Goal: Task Accomplishment & Management: Manage account settings

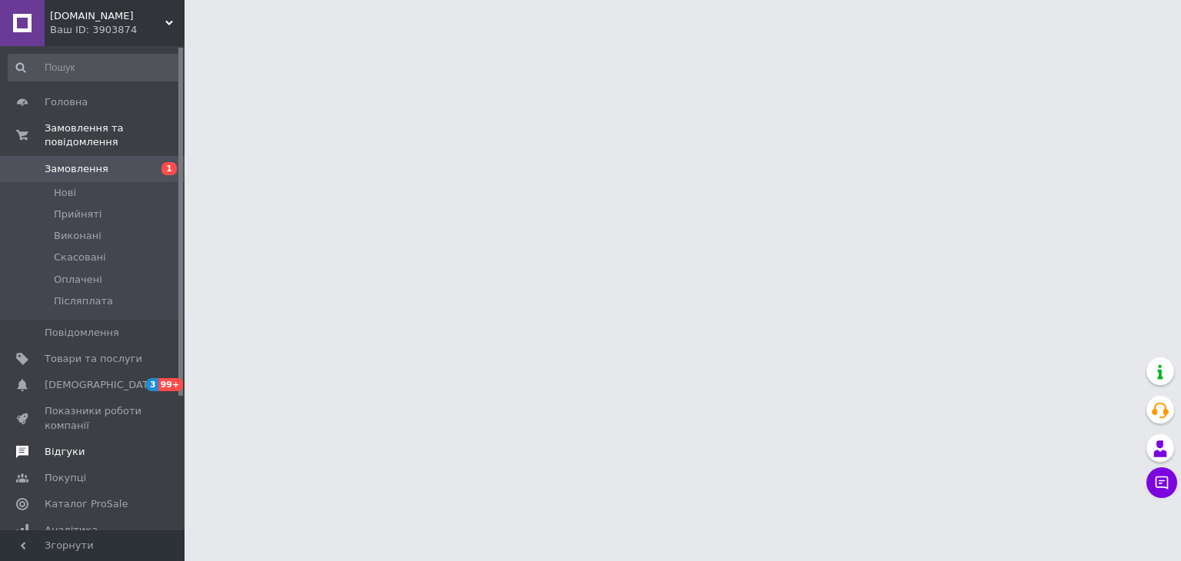
click at [76, 445] on span "Відгуки" at bounding box center [65, 452] width 40 height 14
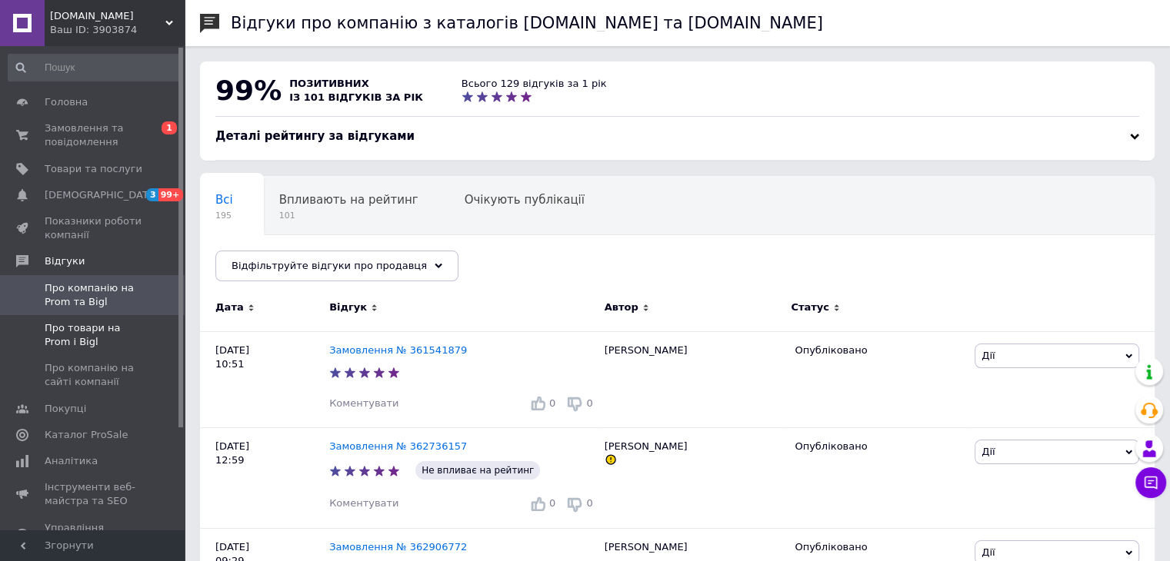
click at [106, 343] on span "Про товари на Prom і Bigl" at bounding box center [94, 335] width 98 height 28
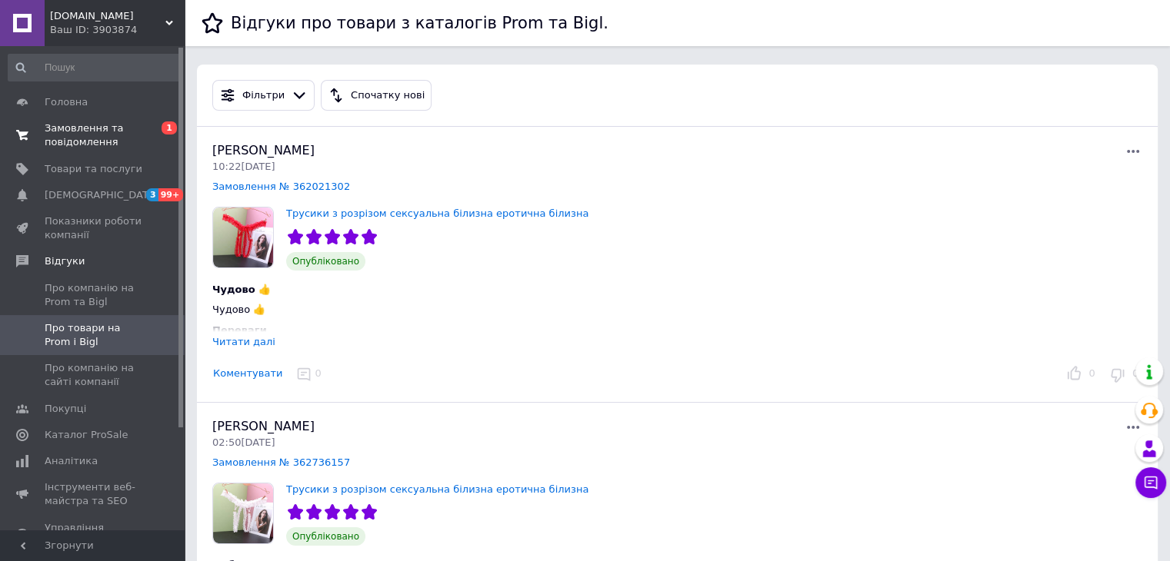
click at [90, 139] on span "Замовлення та повідомлення" at bounding box center [94, 136] width 98 height 28
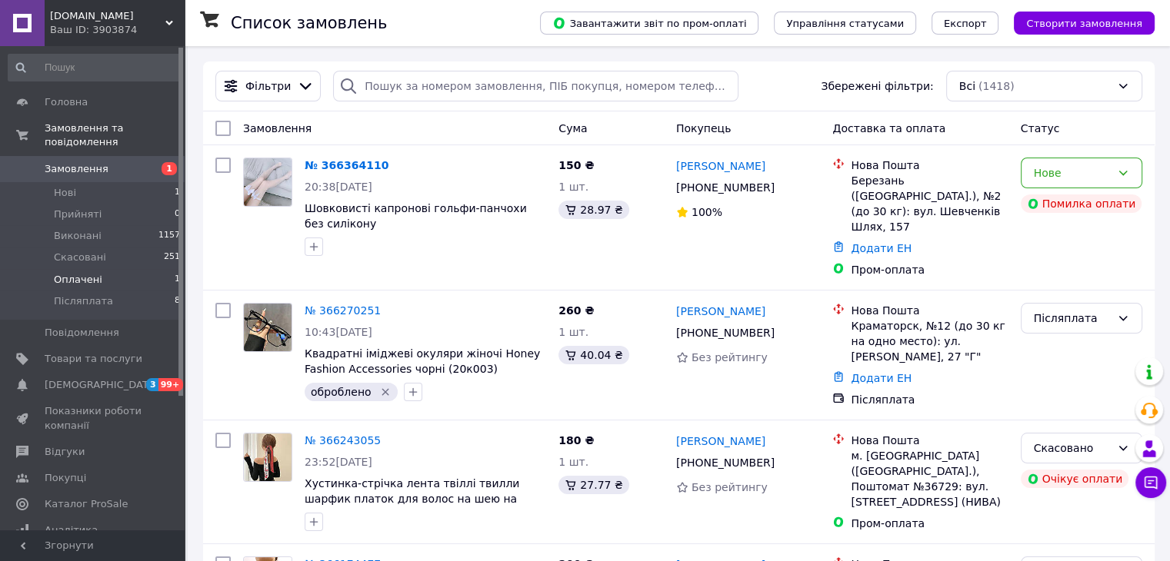
click at [93, 273] on span "Оплачені" at bounding box center [78, 280] width 48 height 14
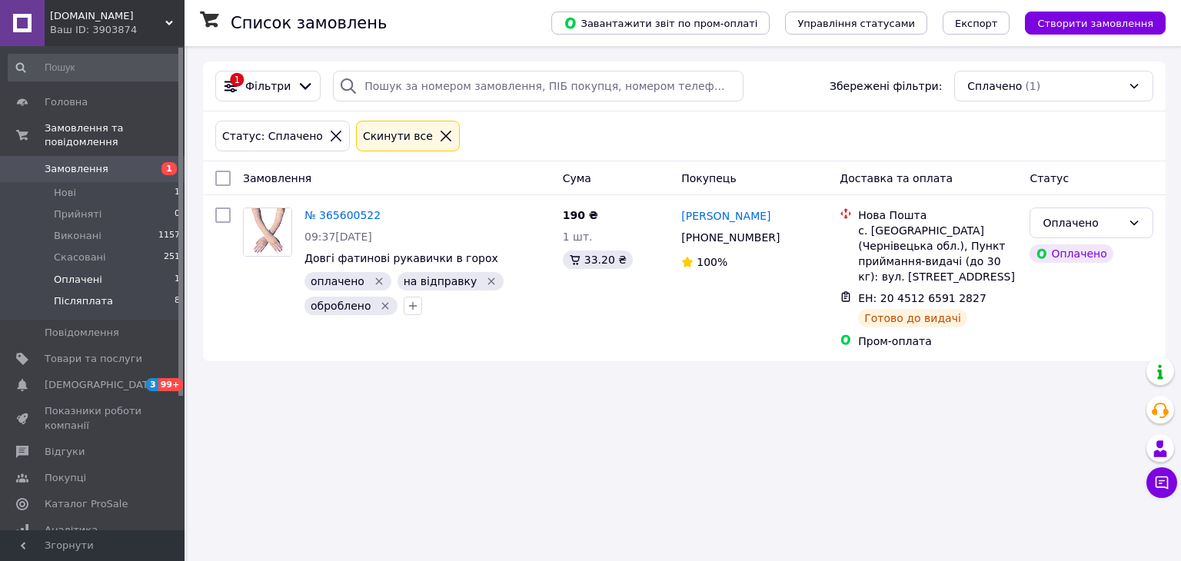
click at [77, 295] on span "Післяплата" at bounding box center [83, 302] width 59 height 14
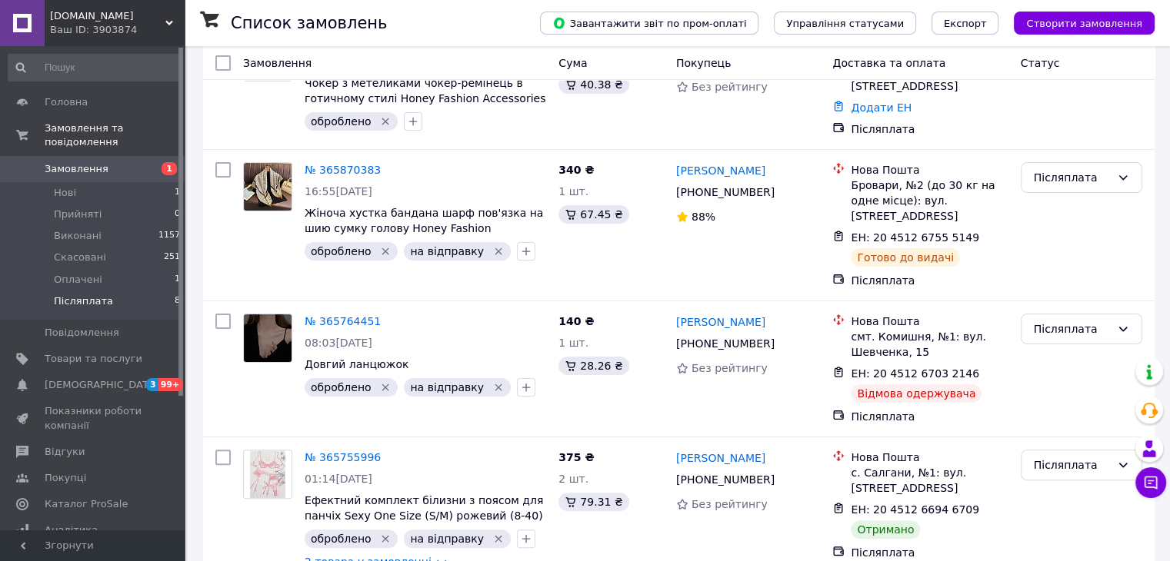
scroll to position [308, 0]
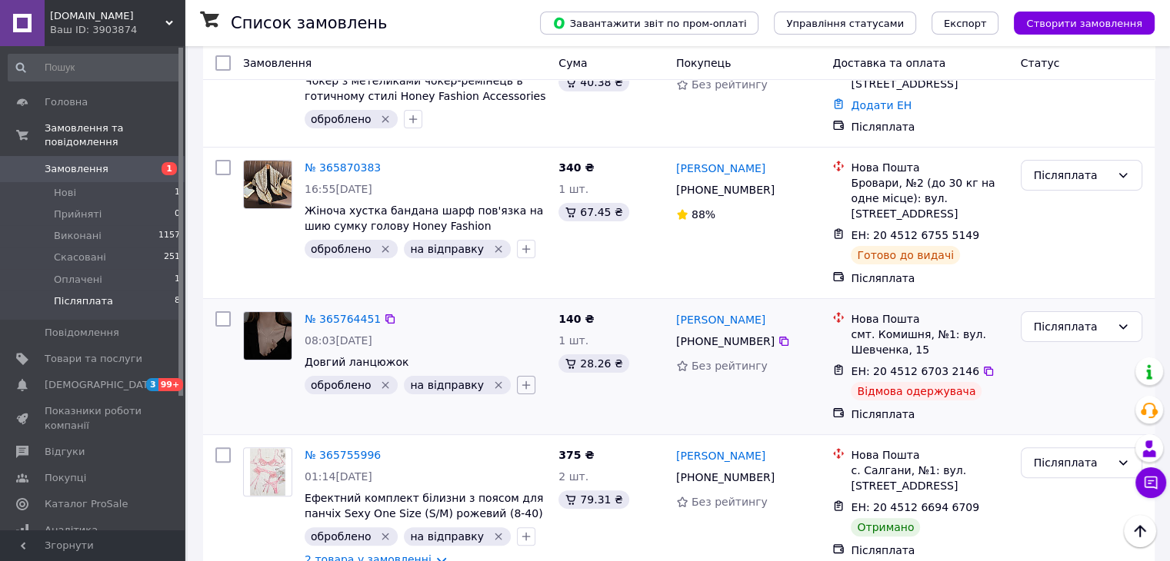
click at [520, 379] on icon "button" at bounding box center [526, 385] width 12 height 12
click at [525, 519] on input "повернення" at bounding box center [530, 524] width 10 height 10
checkbox input "true"
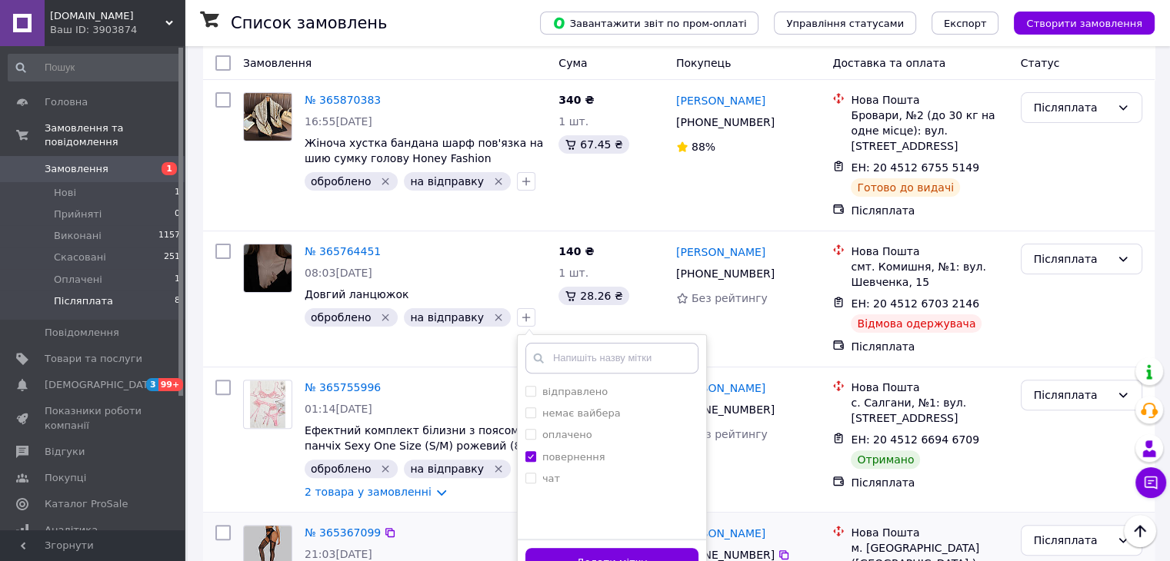
scroll to position [461, 0]
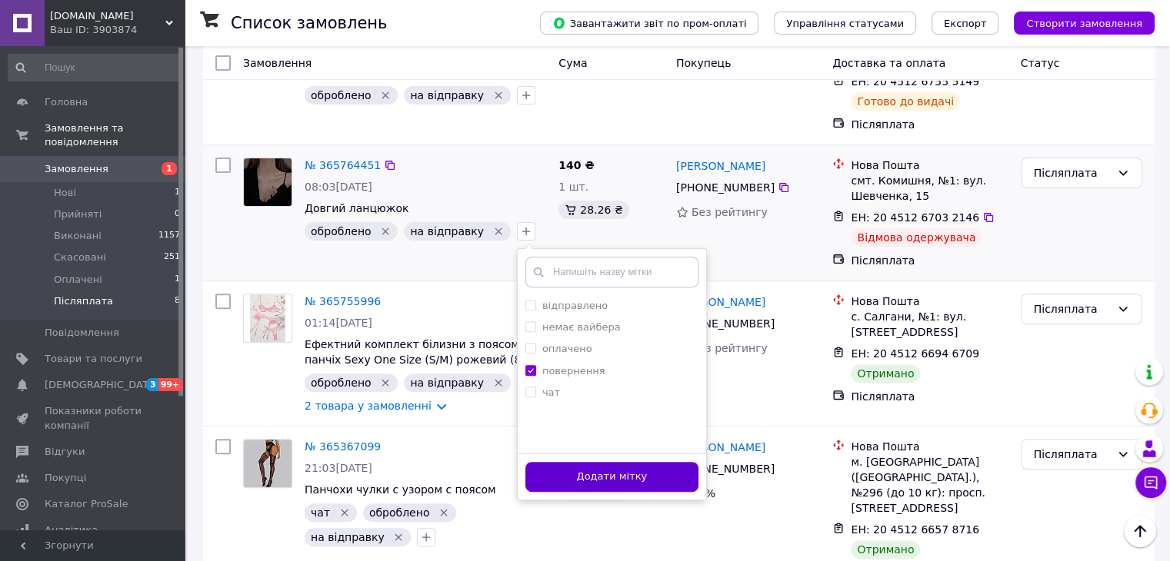
click at [640, 462] on button "Додати мітку" at bounding box center [611, 477] width 173 height 30
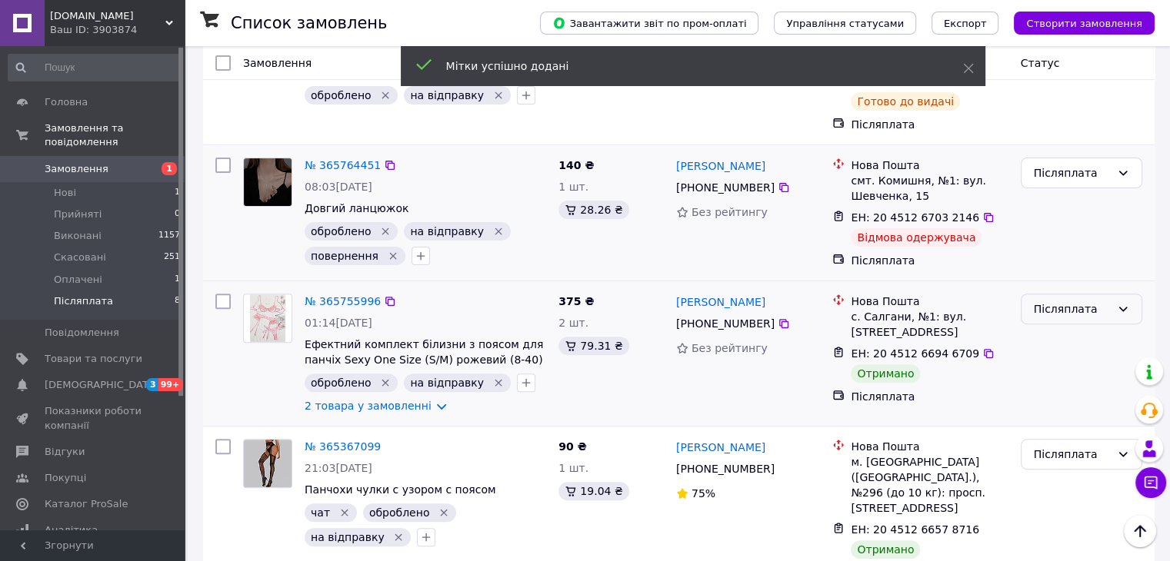
click at [1078, 301] on div "Післяплата" at bounding box center [1072, 309] width 77 height 17
click at [1055, 351] on li "Виконано" at bounding box center [1081, 349] width 120 height 28
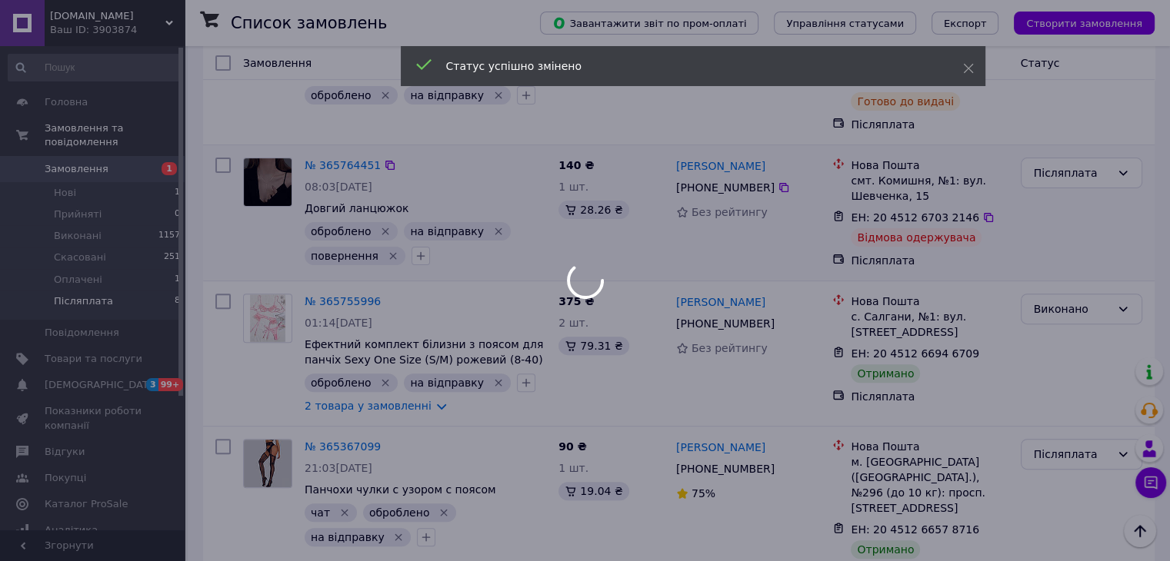
click at [1070, 438] on body "[DOMAIN_NAME] Ваш ID: 3903874 Сайт [DOMAIN_NAME] Кабінет покупця Перевірити ста…" at bounding box center [585, 264] width 1170 height 1450
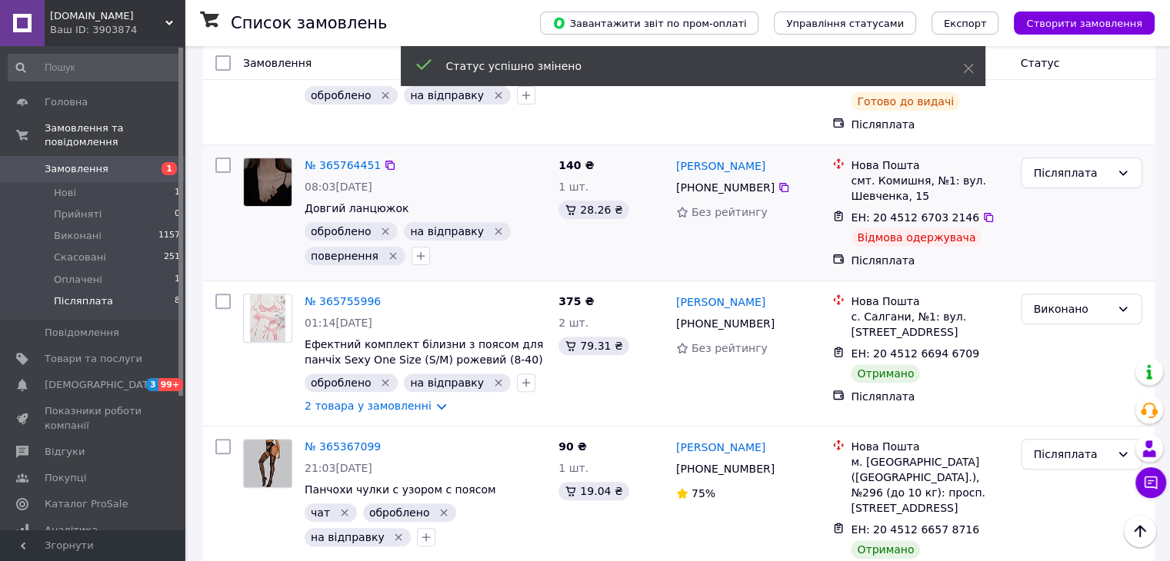
click at [1070, 446] on div "Післяплата" at bounding box center [1072, 454] width 77 height 17
click at [1058, 351] on li "Виконано" at bounding box center [1081, 347] width 120 height 28
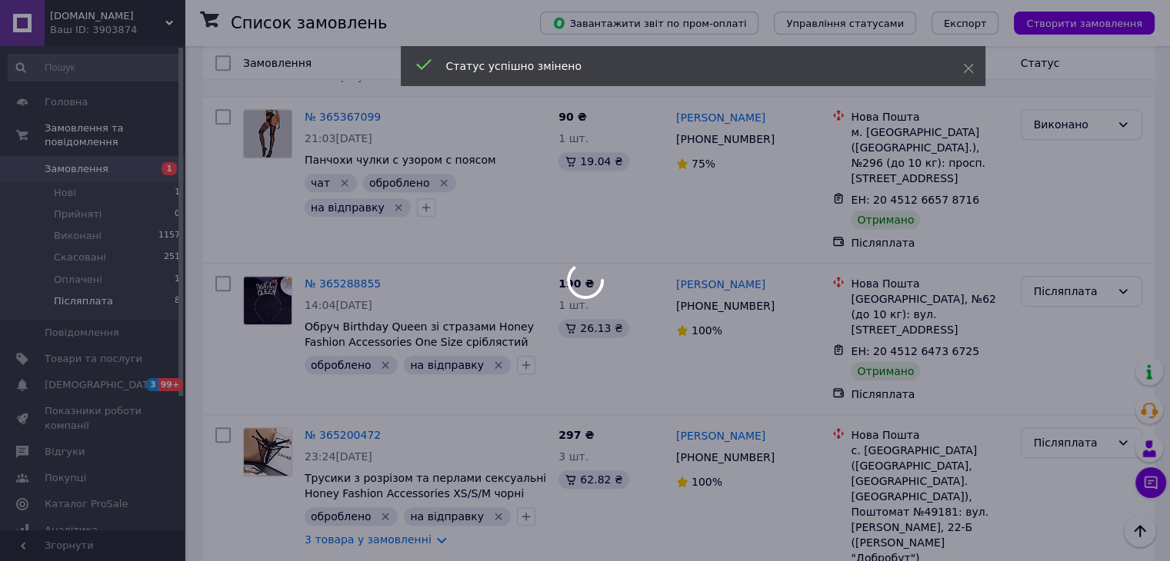
scroll to position [793, 0]
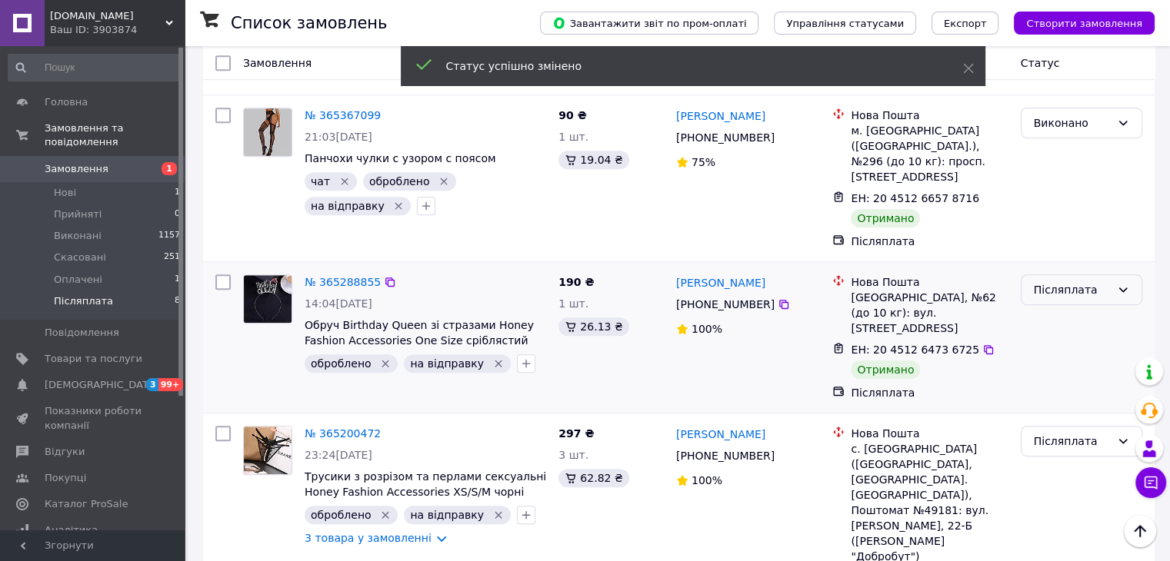
click at [1074, 281] on div "Післяплата" at bounding box center [1072, 289] width 77 height 17
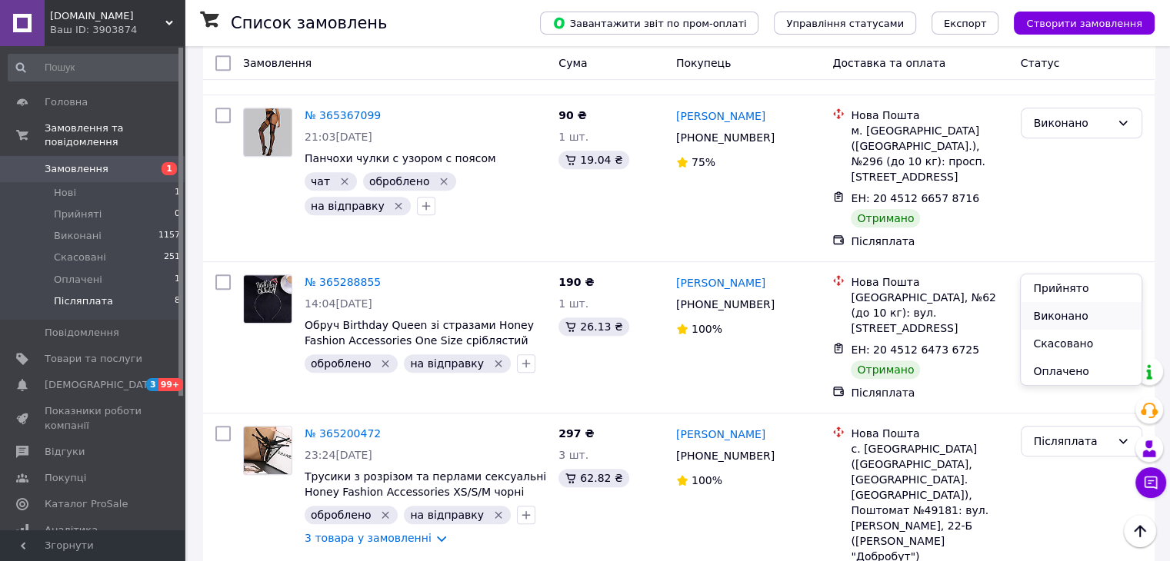
click at [1077, 314] on li "Виконано" at bounding box center [1081, 316] width 120 height 28
